Goal: Task Accomplishment & Management: Complete application form

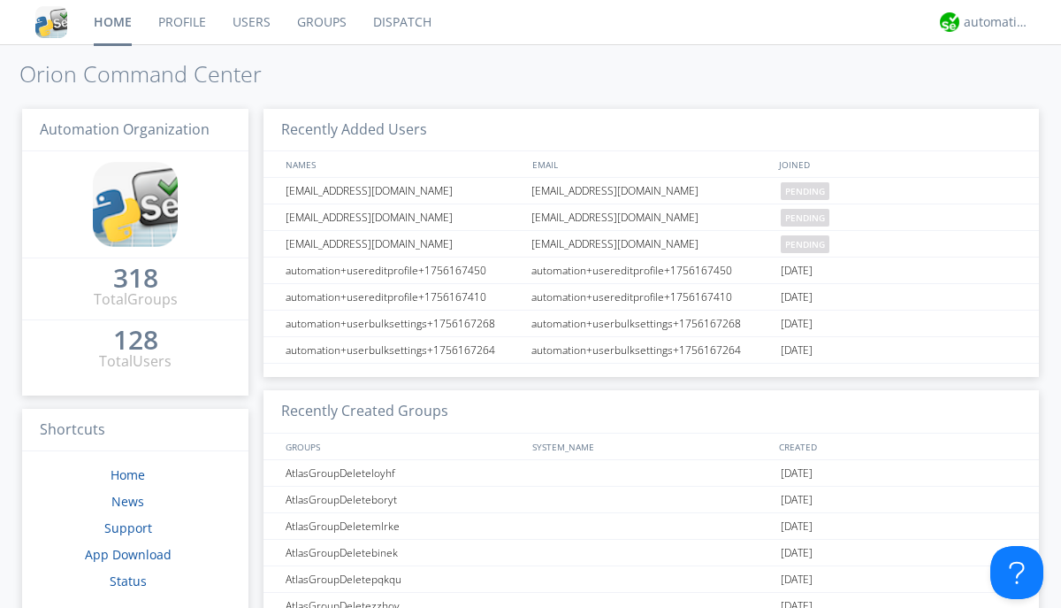
click at [250, 22] on link "Users" at bounding box center [251, 22] width 65 height 44
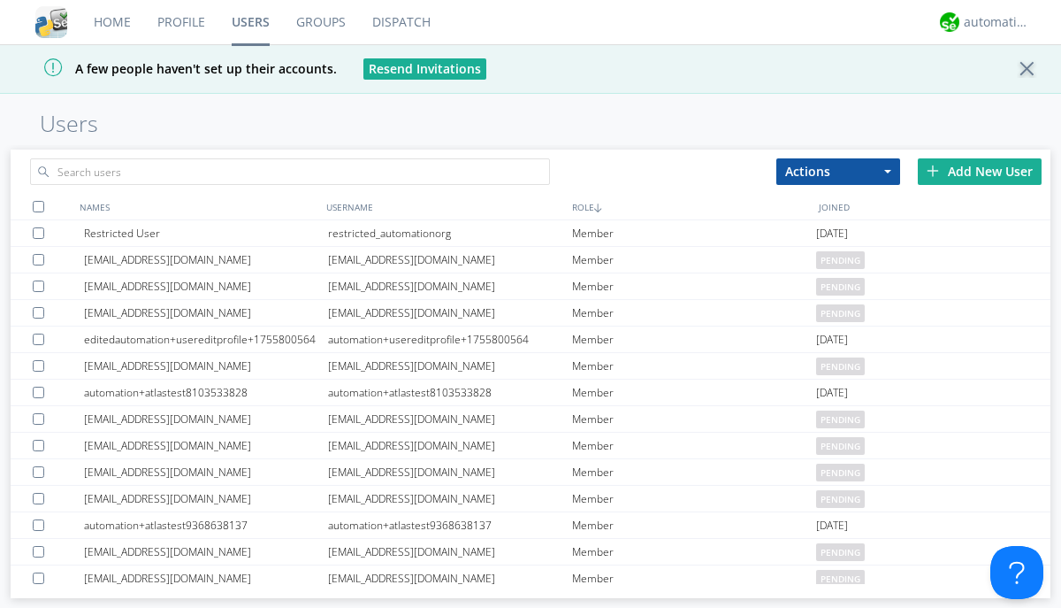
click at [980, 171] on div "Add New User" at bounding box center [980, 171] width 124 height 27
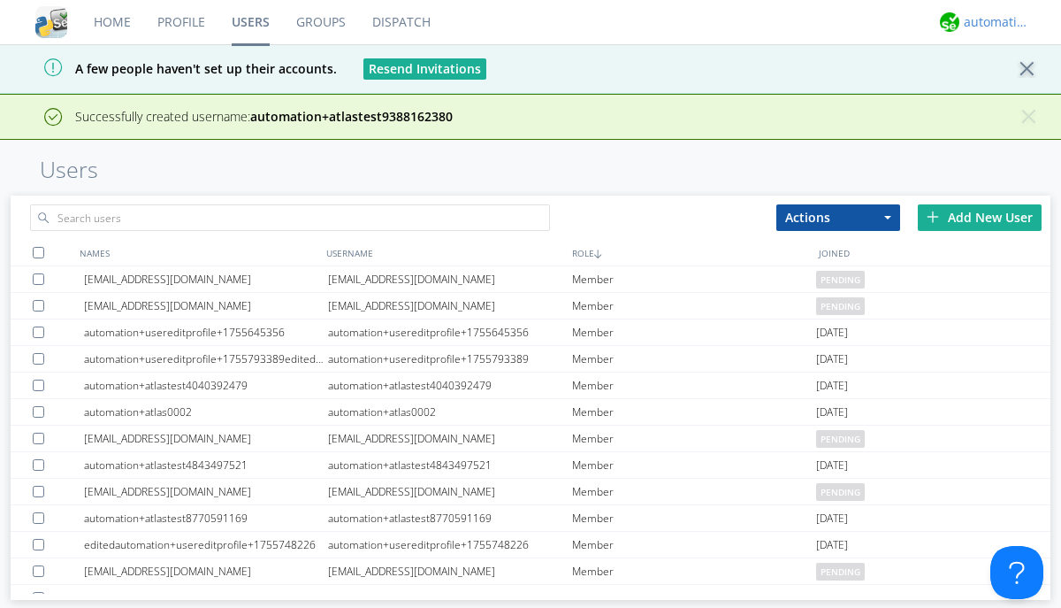
click at [992, 22] on div "automation+atlas" at bounding box center [997, 22] width 66 height 18
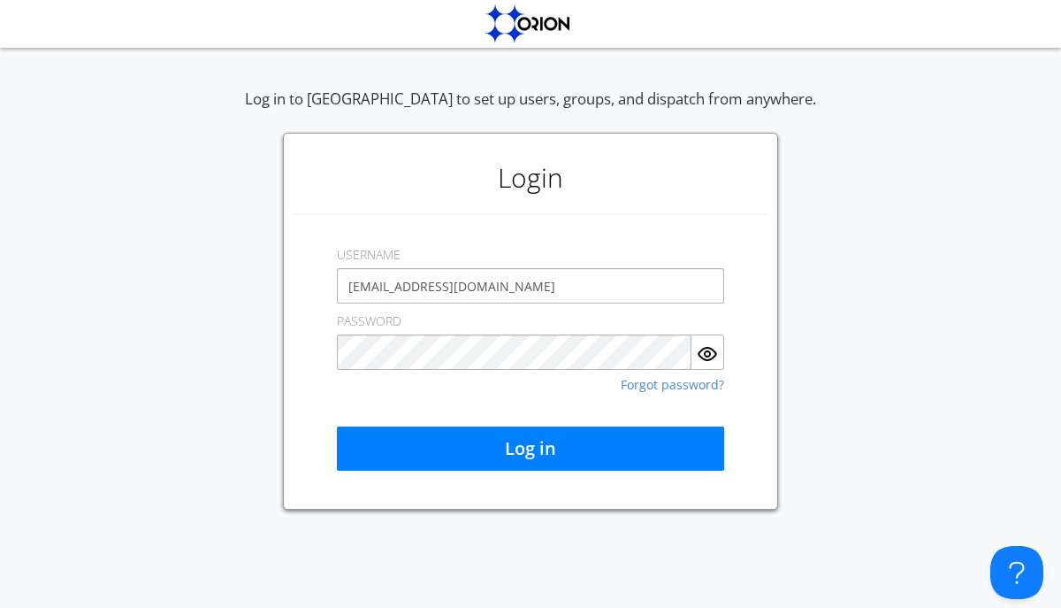
type input "[EMAIL_ADDRESS][DOMAIN_NAME]"
click at [531, 448] on button "Log in" at bounding box center [530, 448] width 387 height 44
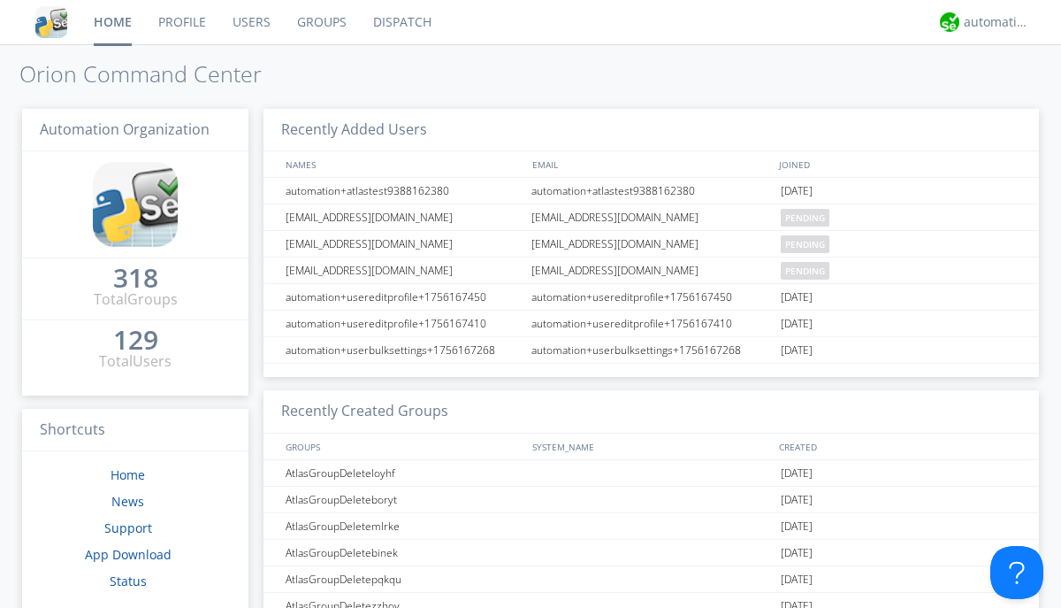
click at [250, 22] on link "Users" at bounding box center [251, 22] width 65 height 44
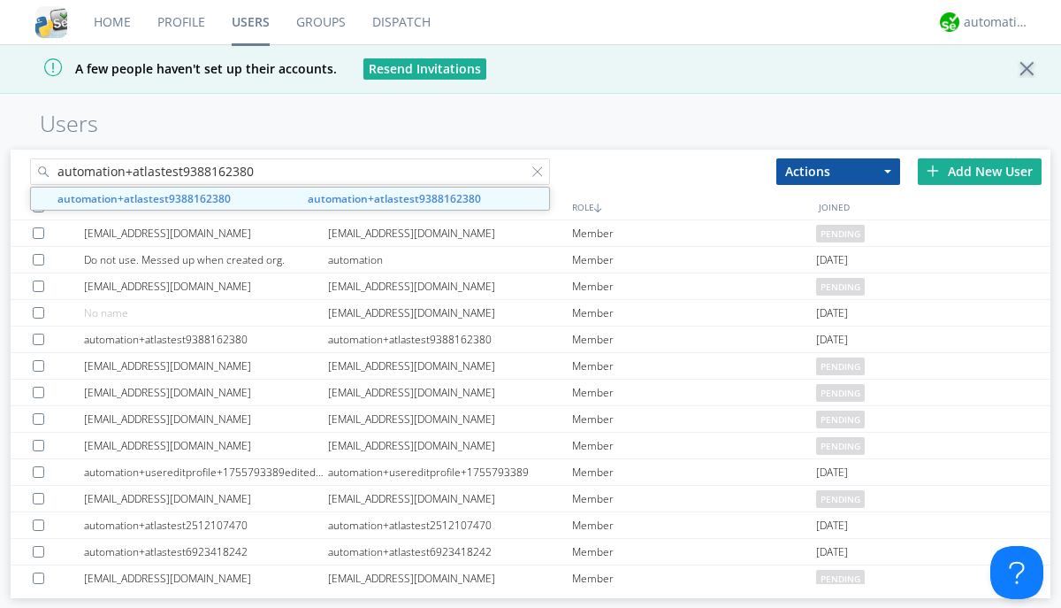
type input "automation+atlastest9388162380"
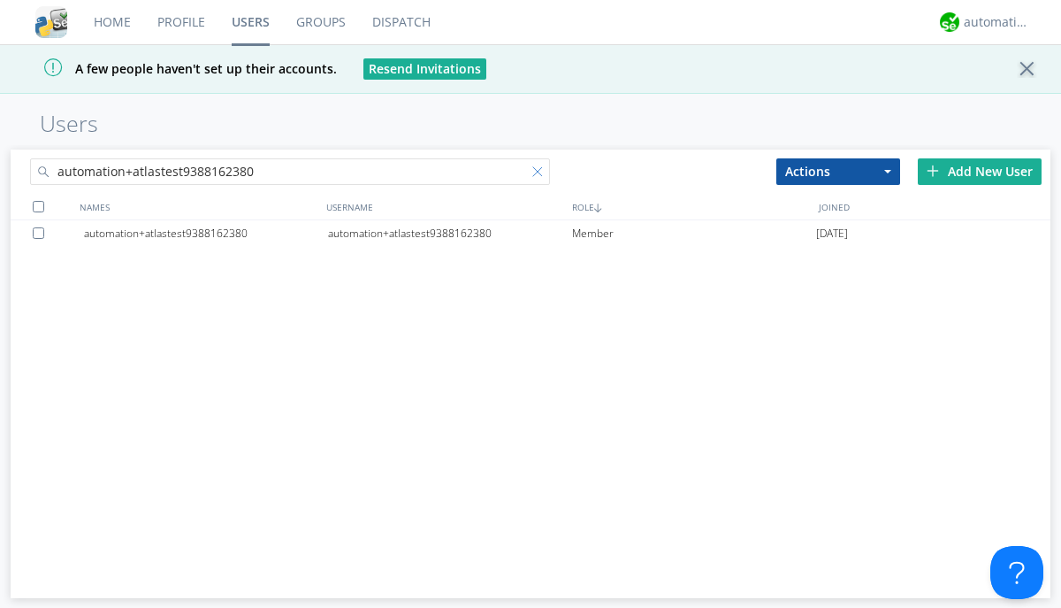
click at [541, 174] on div at bounding box center [541, 175] width 18 height 18
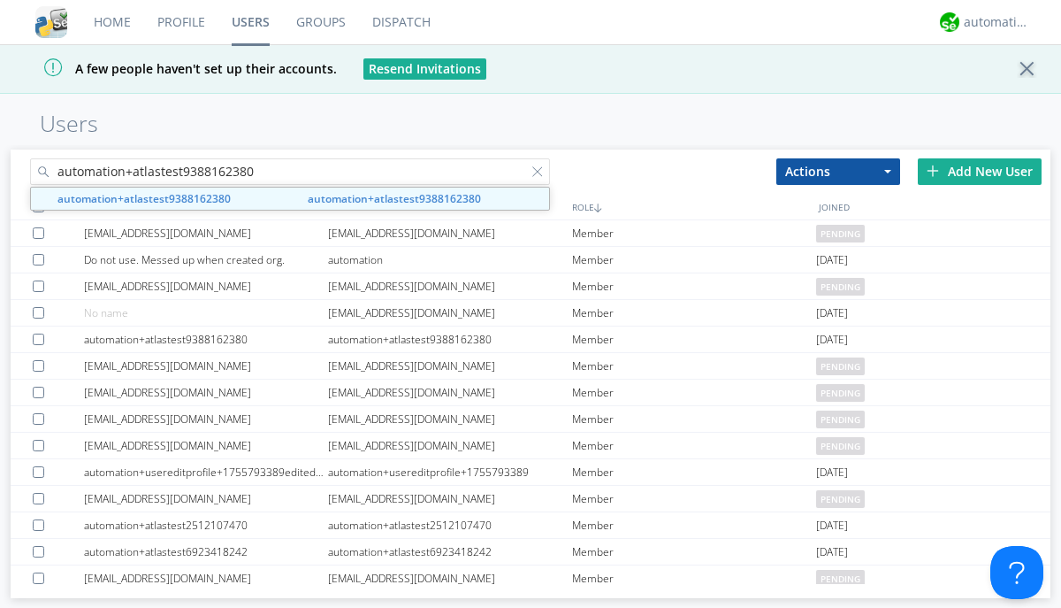
type input "automation+atlastest9388162380"
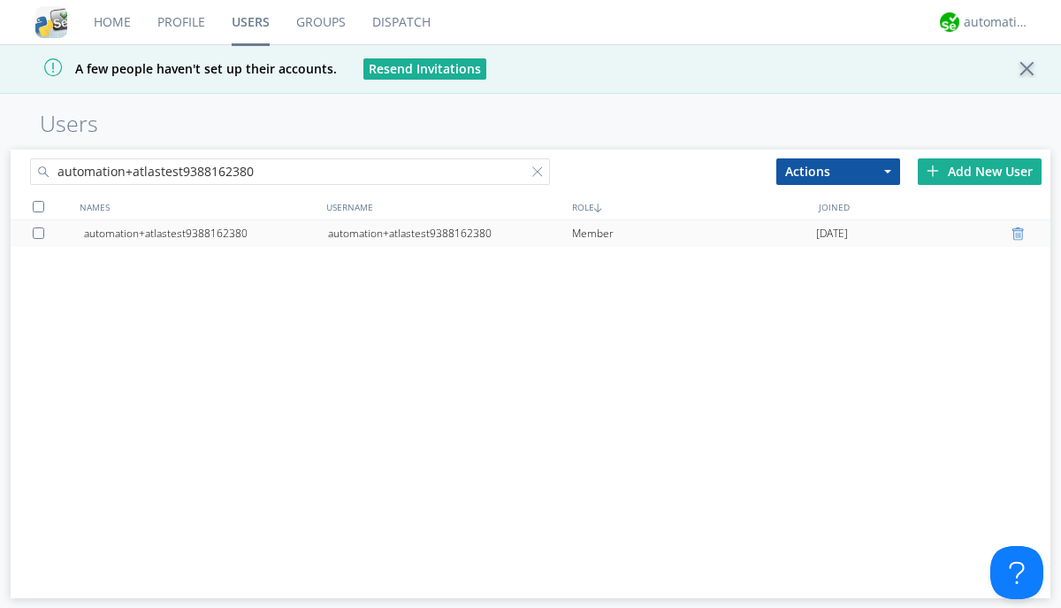
click at [1021, 233] on div at bounding box center [1021, 233] width 18 height 14
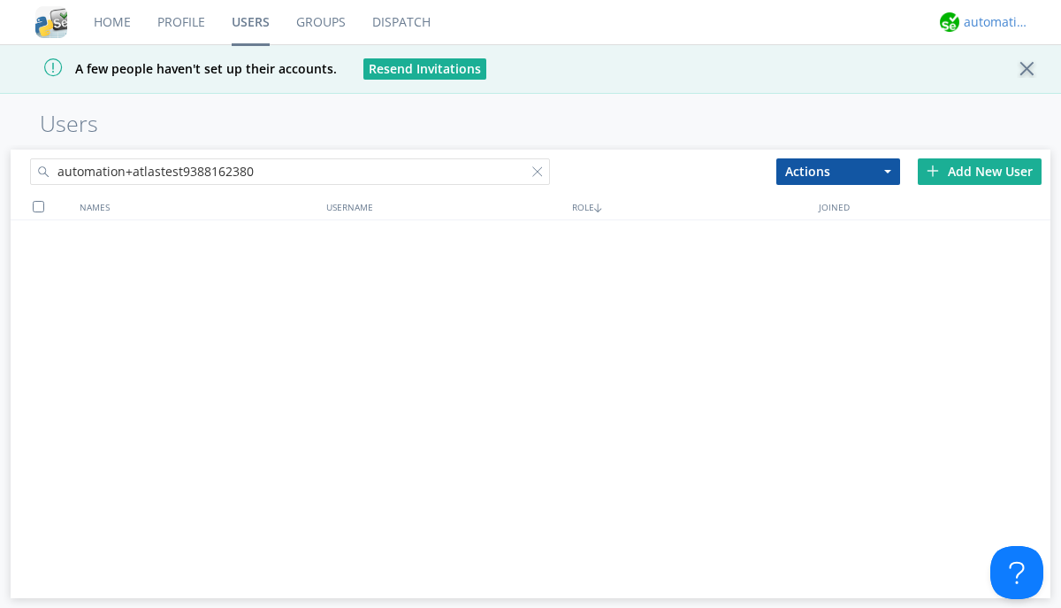
click at [992, 22] on div "automation+atlas" at bounding box center [997, 22] width 66 height 18
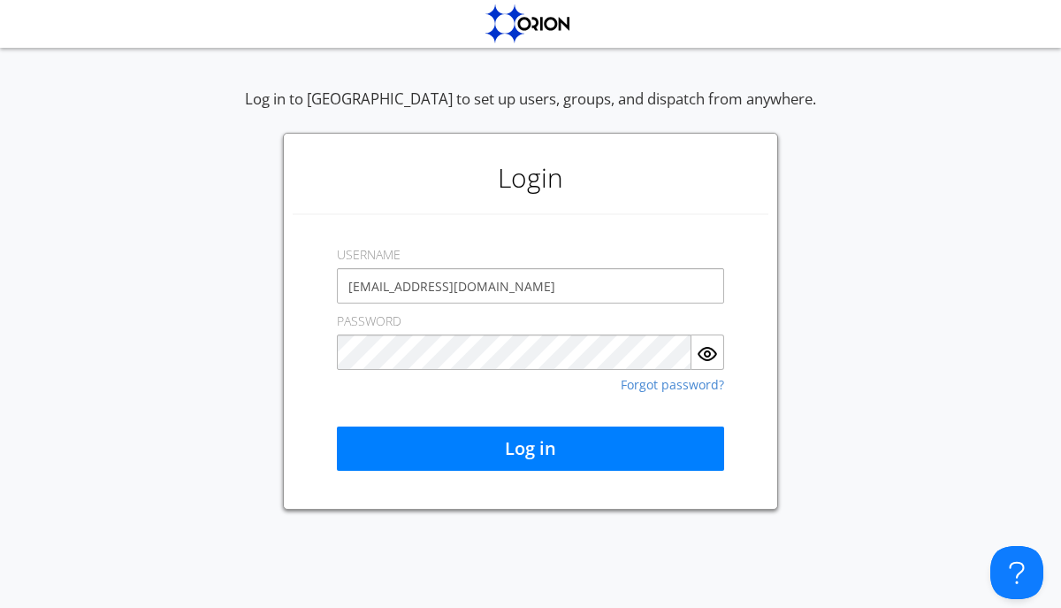
type input "[EMAIL_ADDRESS][DOMAIN_NAME]"
click at [531, 448] on button "Log in" at bounding box center [530, 448] width 387 height 44
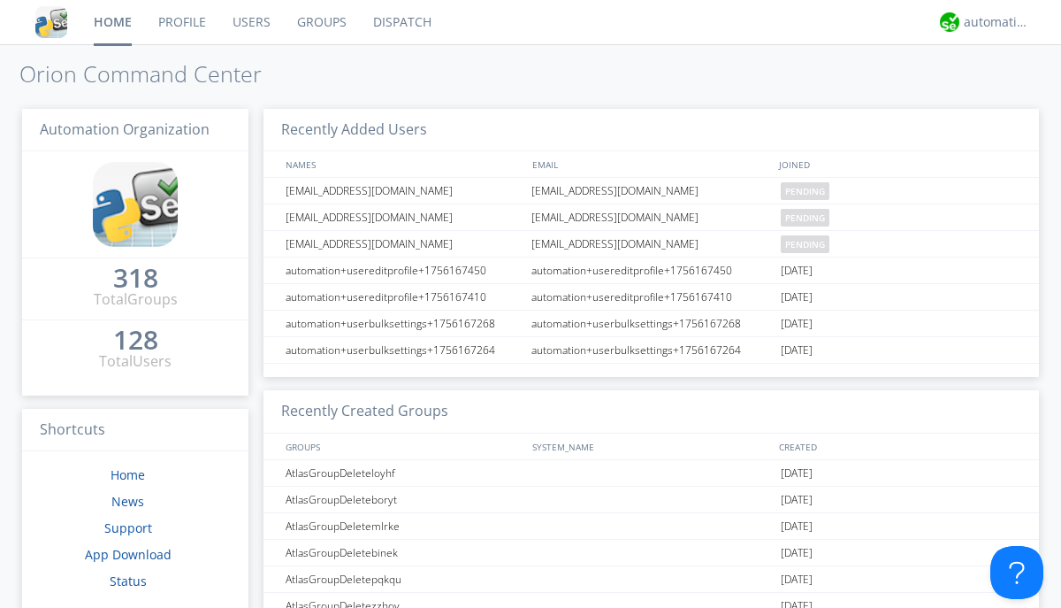
click at [250, 22] on link "Users" at bounding box center [251, 22] width 65 height 44
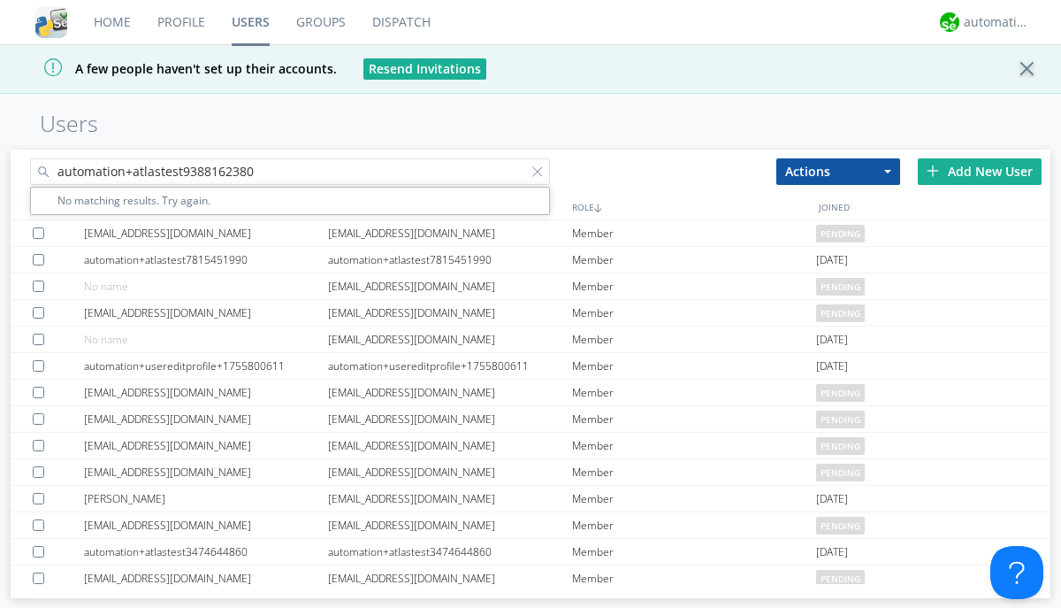
type input "automation+atlastest9388162380"
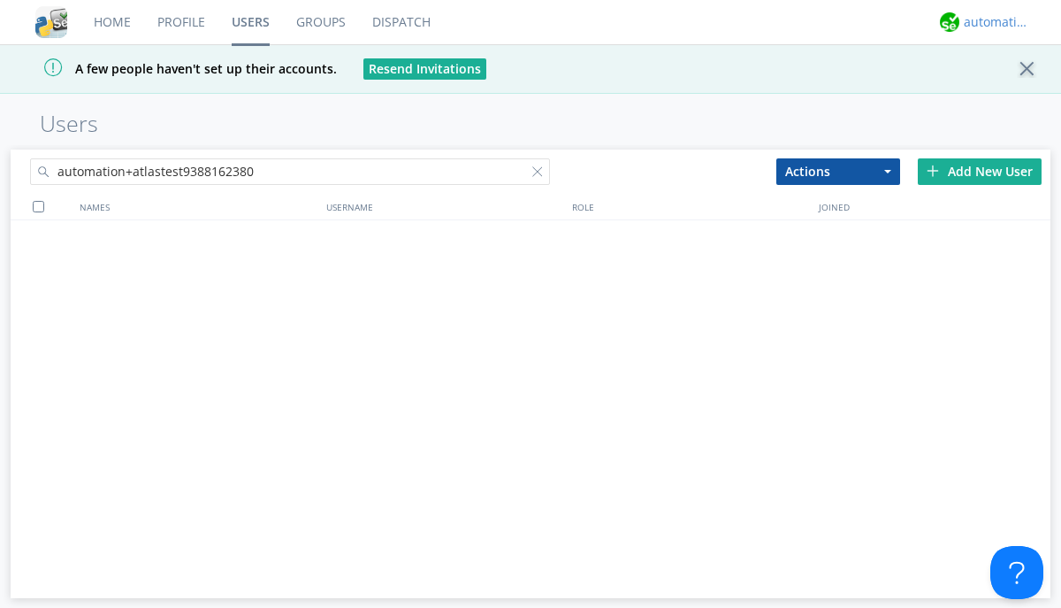
click at [992, 22] on div "automation+atlas" at bounding box center [997, 22] width 66 height 18
